Goal: Task Accomplishment & Management: Use online tool/utility

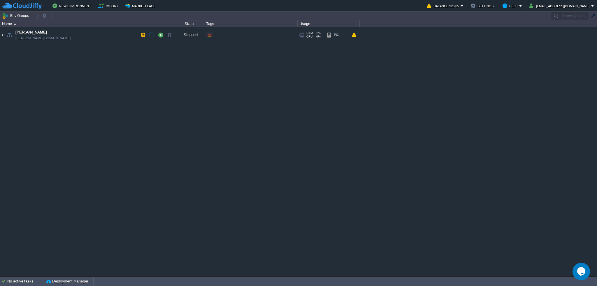
click at [3, 35] on img at bounding box center [2, 35] width 5 height 16
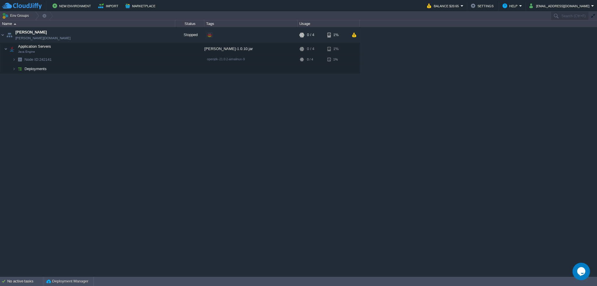
click at [119, 69] on td "Deployments" at bounding box center [87, 68] width 175 height 9
click at [109, 80] on td "ROOT" at bounding box center [87, 78] width 175 height 9
click at [33, 15] on div at bounding box center [35, 16] width 8 height 8
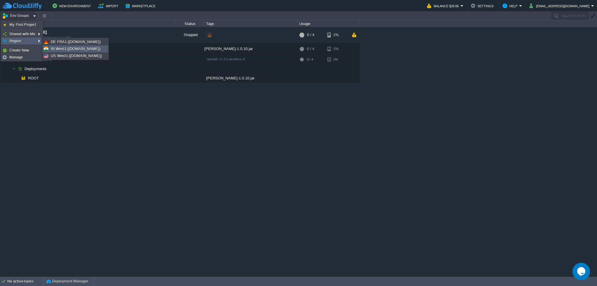
click at [67, 51] on span "IN West1 ([DOMAIN_NAME])" at bounding box center [76, 49] width 50 height 4
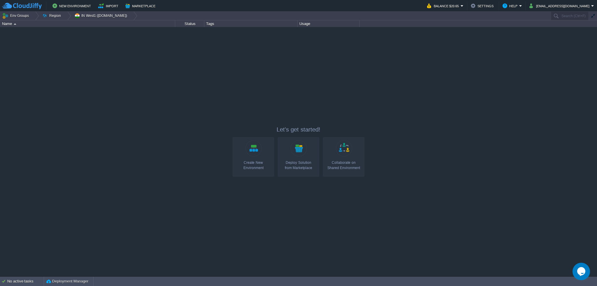
click at [252, 158] on link "Create New Environment" at bounding box center [253, 157] width 41 height 39
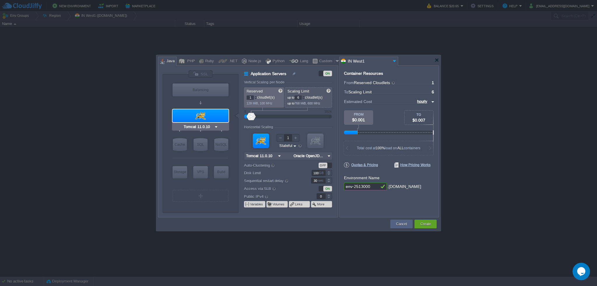
click at [215, 128] on img at bounding box center [216, 127] width 4 height 6
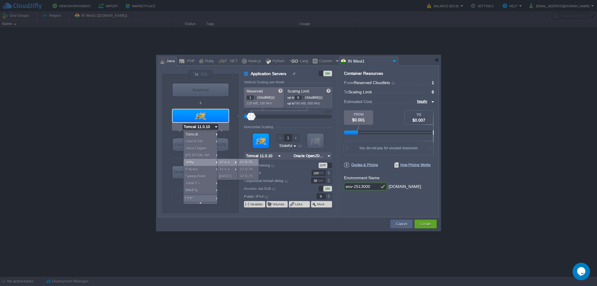
click at [251, 162] on div "12.0.25" at bounding box center [248, 162] width 20 height 7
type input "Jetty 12.0.25"
type input "Oracle OpenJDK..."
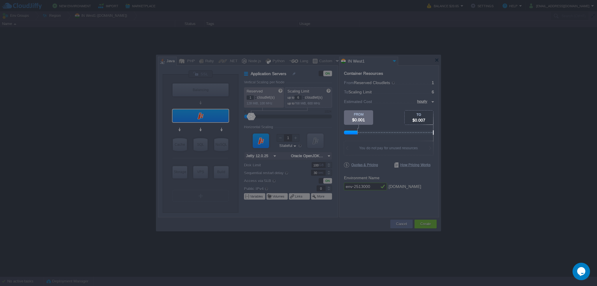
click at [433, 101] on body "New Environment Import Marketplace Bonus $0.00 Upgrade Account Balance $20.65 S…" at bounding box center [298, 143] width 597 height 286
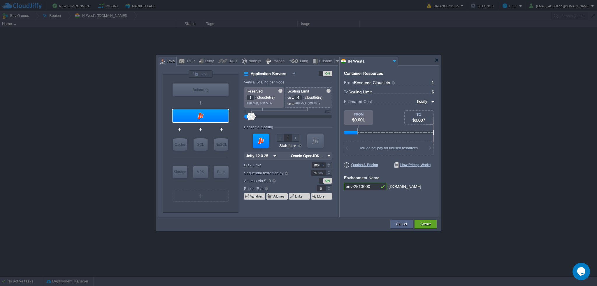
click at [432, 102] on img at bounding box center [432, 102] width 5 height 7
click at [430, 110] on div "monthly" at bounding box center [424, 108] width 20 height 7
type input "monthly"
click at [197, 203] on div at bounding box center [200, 206] width 55 height 6
click at [214, 127] on img at bounding box center [214, 127] width 4 height 6
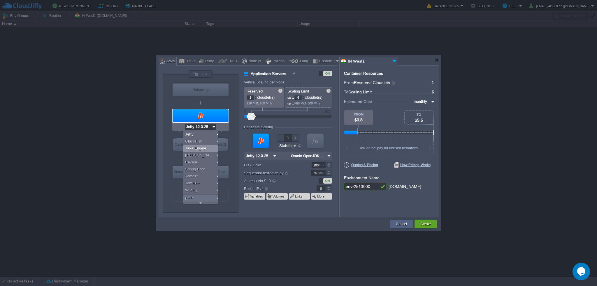
click at [212, 150] on div "Java Engine" at bounding box center [201, 148] width 36 height 7
type input "Java Engine"
type input "4"
type input "Java Engine"
type input "Oracle OpenJDK..."
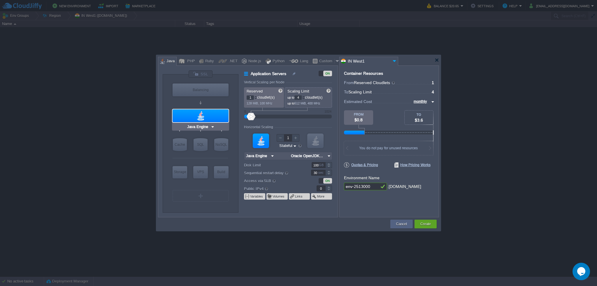
type input "NGINX 1.28.0"
click at [196, 72] on div at bounding box center [200, 74] width 24 height 8
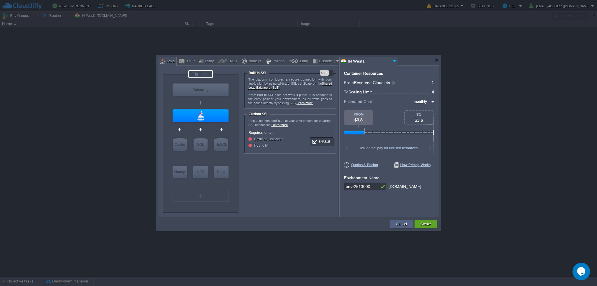
click at [329, 72] on div "OFF" at bounding box center [326, 73] width 13 height 6
click at [379, 187] on div at bounding box center [383, 187] width 8 height 8
drag, startPoint x: 372, startPoint y: 187, endPoint x: 330, endPoint y: 186, distance: 41.7
click at [330, 186] on div "VM Balancing VM Application Servers VM Cache VM SQL VM NoSQL VM Storage VM VPS …" at bounding box center [298, 142] width 281 height 152
type input "I"
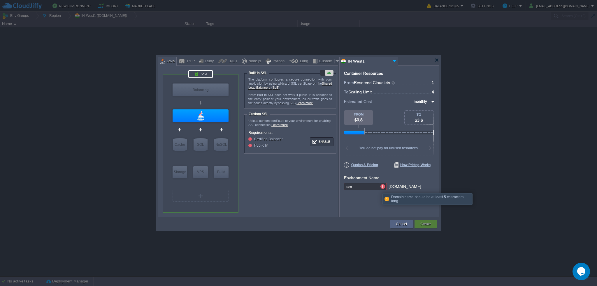
click at [346, 187] on input "icm" at bounding box center [361, 187] width 35 height 8
click at [344, 187] on input "icm" at bounding box center [361, 187] width 35 height 8
type input "teqami-icm"
drag, startPoint x: 371, startPoint y: 185, endPoint x: 370, endPoint y: 189, distance: 3.3
click at [371, 186] on input "teqami-icm" at bounding box center [361, 187] width 35 height 8
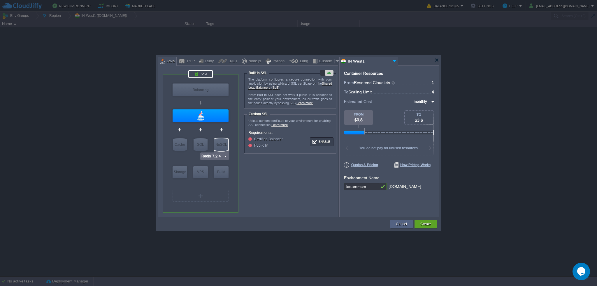
type input "Java Engine"
type input "teqami-icm"
click at [213, 122] on div at bounding box center [201, 116] width 56 height 13
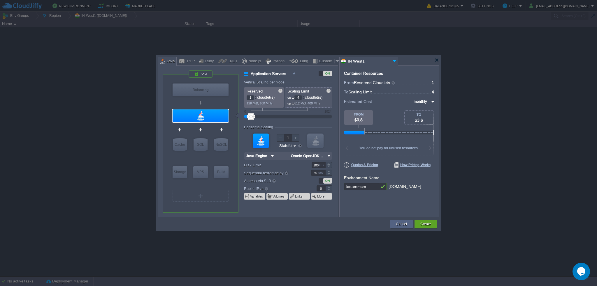
click at [327, 156] on img at bounding box center [329, 156] width 6 height 8
click at [362, 177] on div "21.0.2" at bounding box center [362, 177] width 20 height 7
type input "Oracle OpenJDK..."
click at [226, 156] on img at bounding box center [226, 157] width 4 height 6
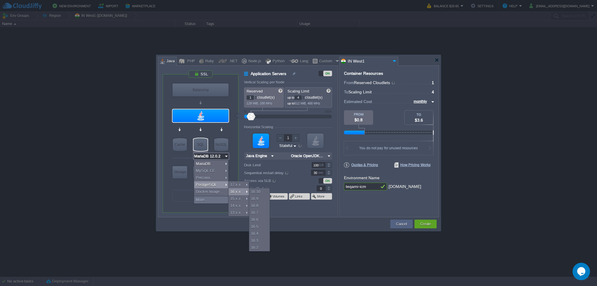
click at [309, 212] on form "Vertical Scaling per Node Reserved 1 cloudlet(s) 128 MiB, 100 MHz Scaling Limit…" at bounding box center [291, 148] width 94 height 137
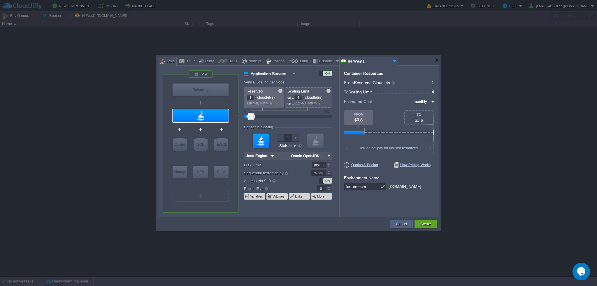
type input "Redis 7.2.4"
click at [433, 223] on div "Create" at bounding box center [425, 224] width 22 height 9
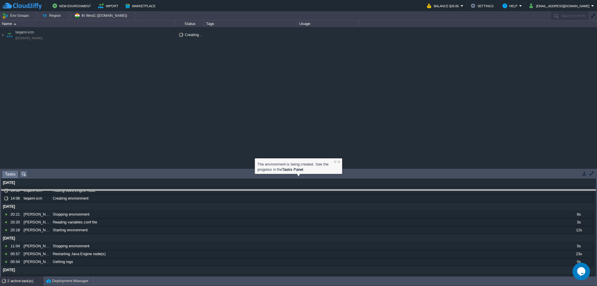
drag, startPoint x: 349, startPoint y: 173, endPoint x: 351, endPoint y: 194, distance: 21.1
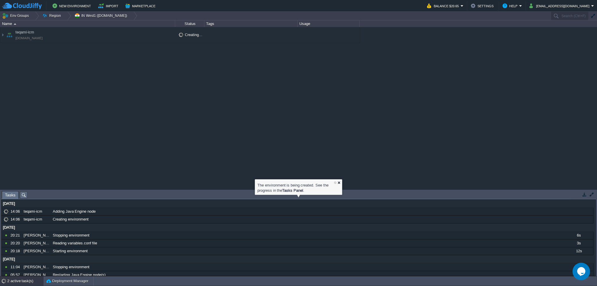
click at [339, 184] on div at bounding box center [339, 183] width 4 height 4
click at [156, 120] on div "garby [DOMAIN_NAME] Stopped + Add to Env Group RAM 0% CPU 0% 0 / 4 1% Applicati…" at bounding box center [298, 108] width 597 height 163
